Goal: Task Accomplishment & Management: Use online tool/utility

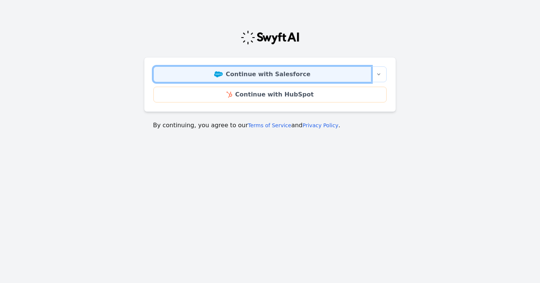
click at [300, 72] on link "Continue with Salesforce" at bounding box center [262, 74] width 218 height 16
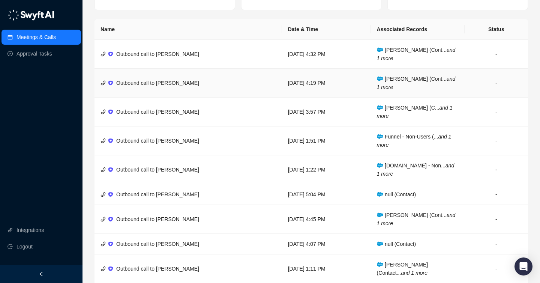
scroll to position [134, 0]
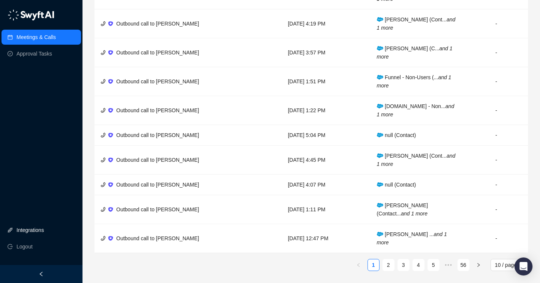
click at [39, 230] on link "Integrations" at bounding box center [30, 230] width 27 height 15
